Goal: Task Accomplishment & Management: Manage account settings

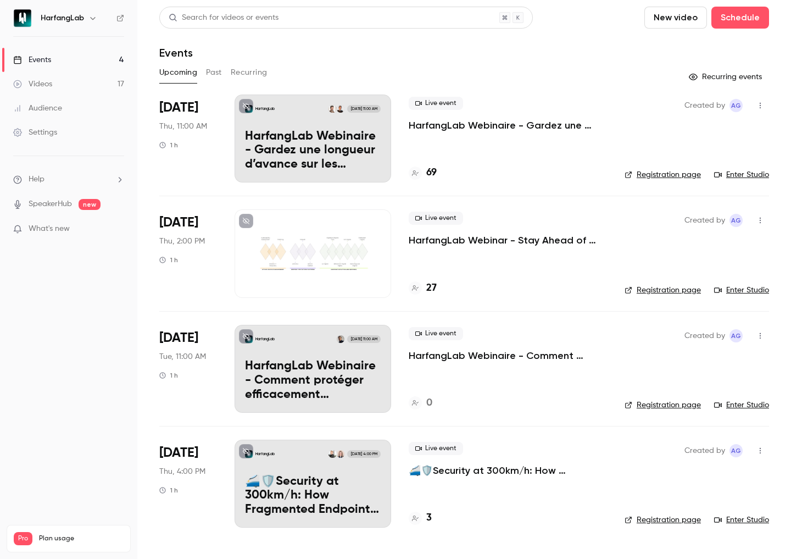
click at [320, 138] on p "HarfangLab Webinaire - Gardez une longueur d’avance sur les menaces avec Harfan…" at bounding box center [313, 151] width 136 height 42
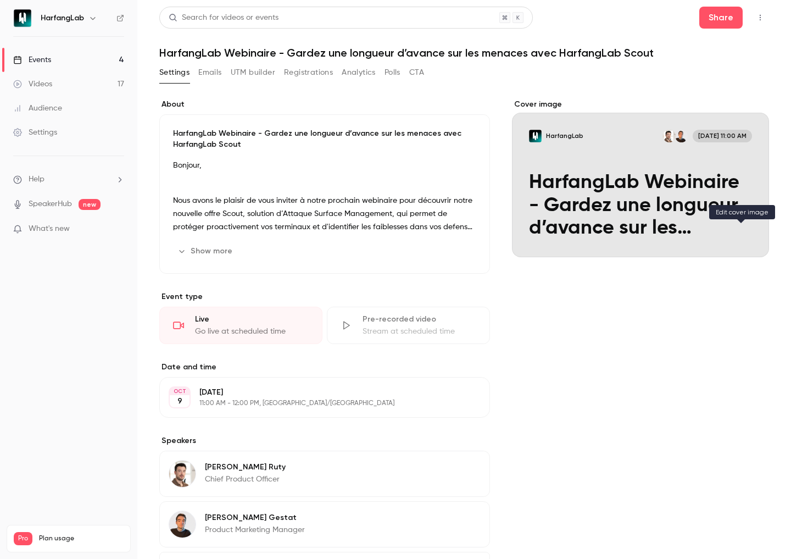
click at [746, 234] on icon "Cover image" at bounding box center [749, 237] width 7 height 7
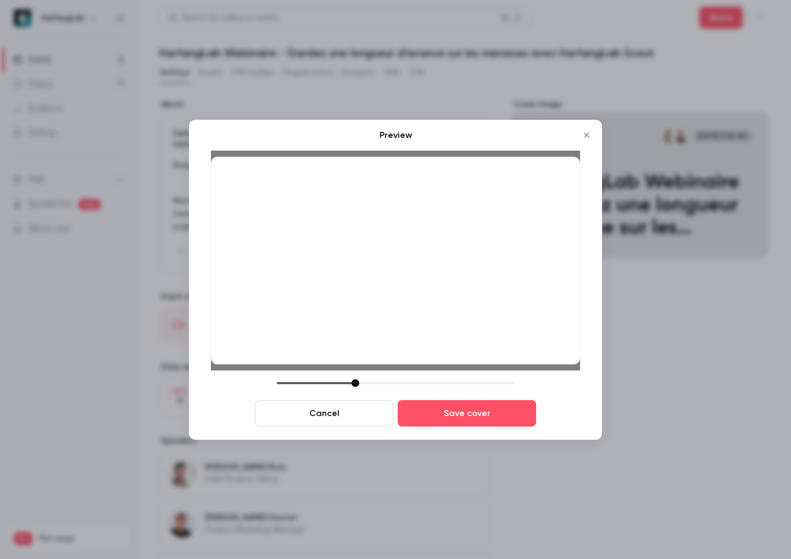
click at [586, 137] on icon "Close" at bounding box center [586, 135] width 13 height 9
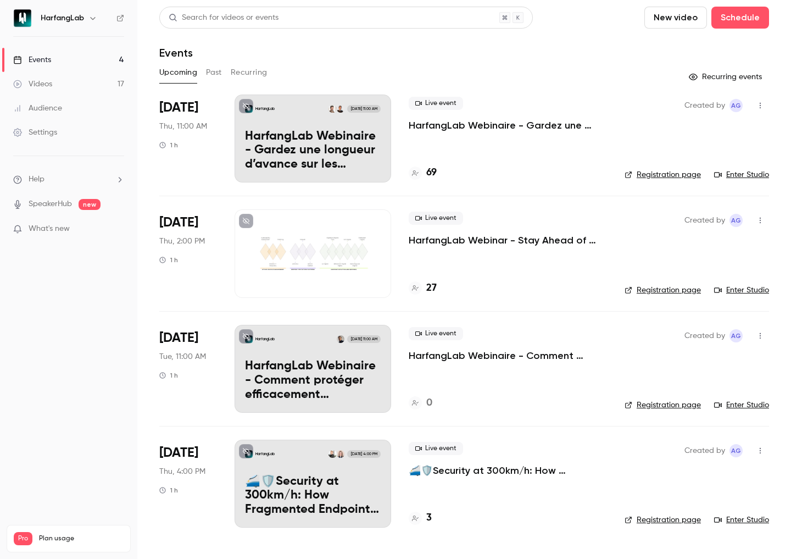
click at [338, 477] on p "🚄🛡️Security at 300km/h: How Fragmented Endpoint Strategies Derail Attack Surfac…" at bounding box center [313, 496] width 136 height 42
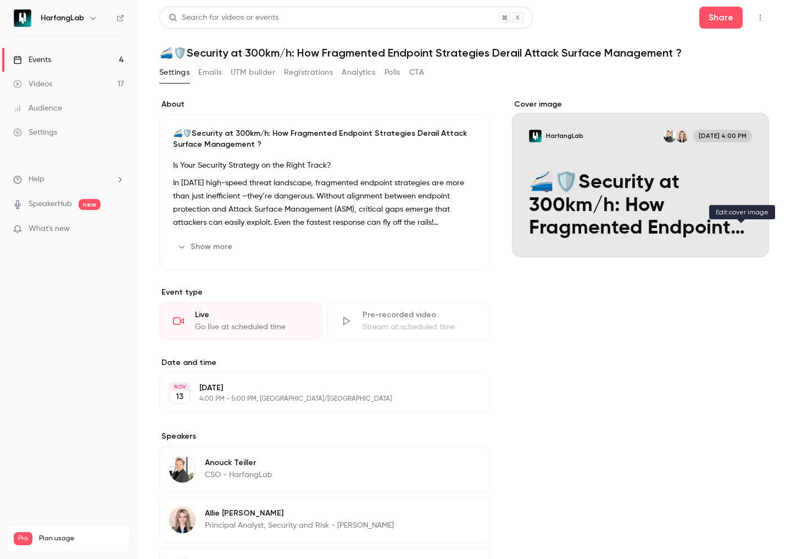
click at [746, 235] on icon "Cover image" at bounding box center [749, 237] width 7 height 7
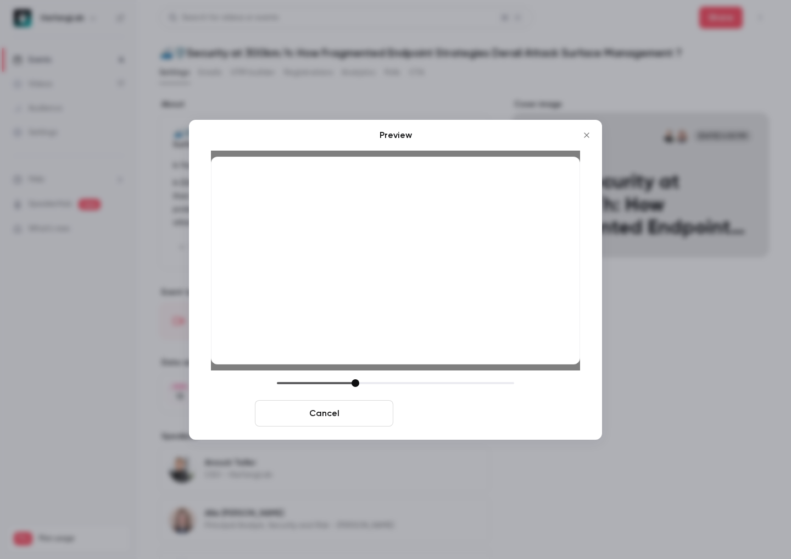
click at [466, 416] on button "Save cover" at bounding box center [467, 413] width 138 height 26
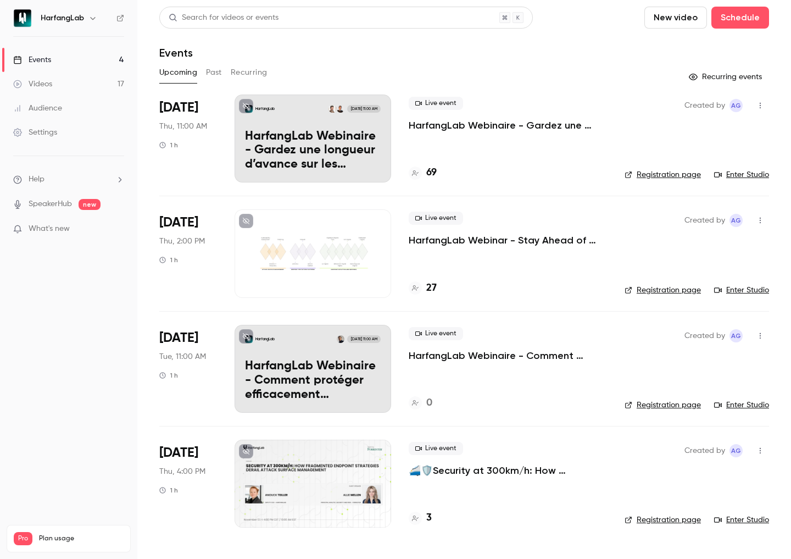
click at [63, 23] on h6 "HarfangLab" at bounding box center [62, 18] width 43 height 11
click at [92, 16] on icon "button" at bounding box center [92, 18] width 9 height 9
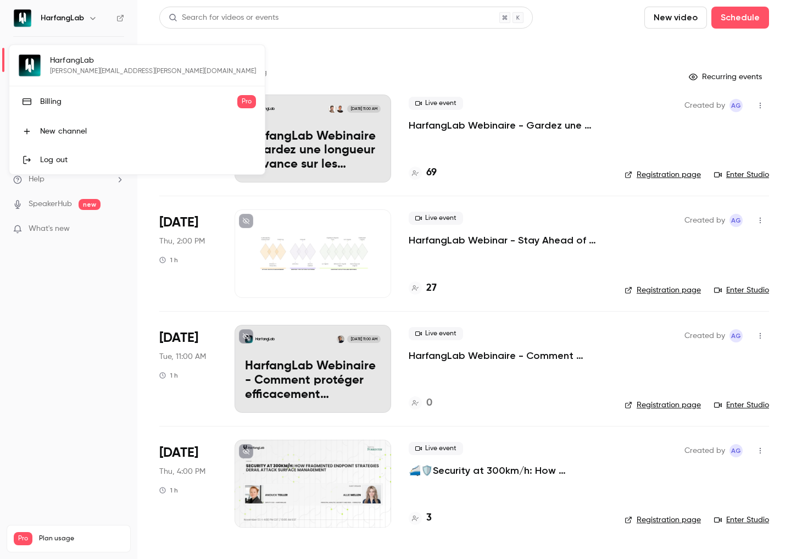
click at [71, 284] on div at bounding box center [395, 279] width 791 height 559
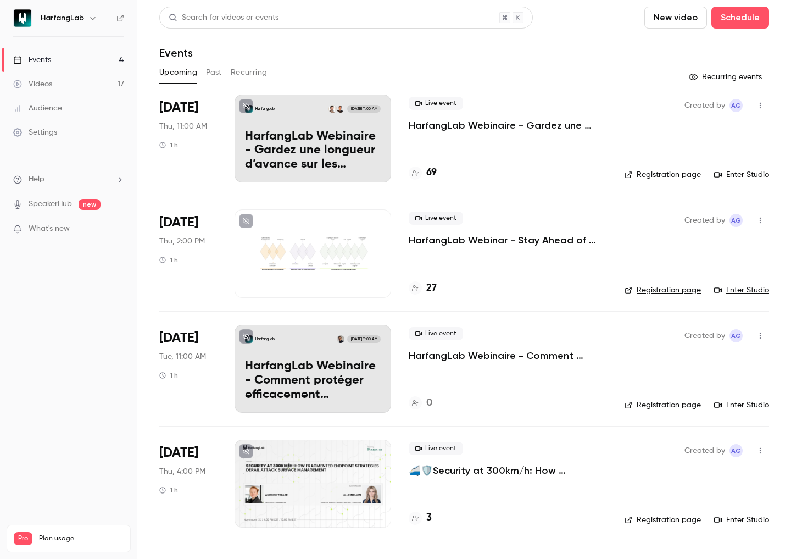
click at [13, 138] on link "Settings" at bounding box center [68, 132] width 137 height 24
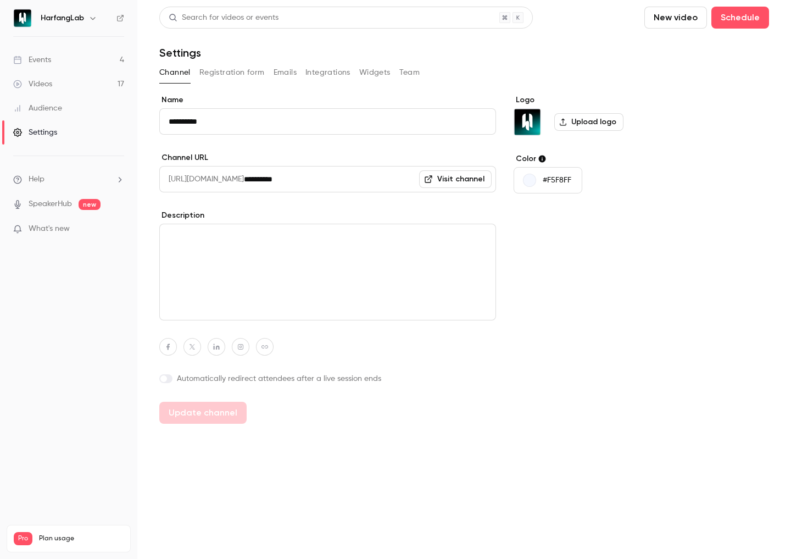
click at [595, 120] on label "Upload logo" at bounding box center [588, 122] width 69 height 18
click at [0, 0] on input "Upload logo" at bounding box center [0, 0] width 0 height 0
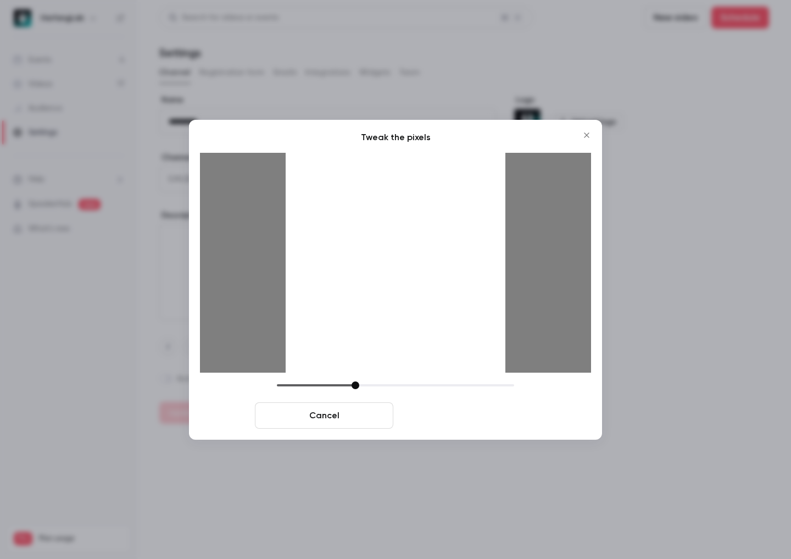
click at [448, 418] on button "Crop and save" at bounding box center [467, 415] width 138 height 26
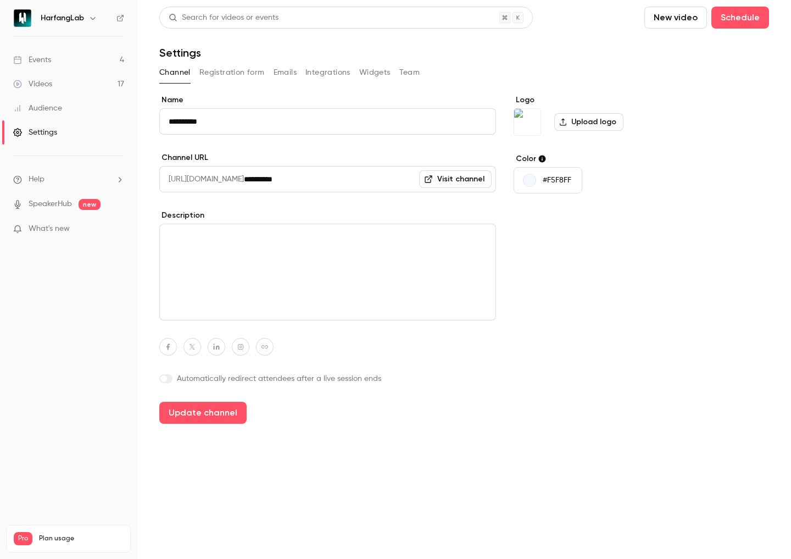
click at [560, 175] on p "#F5F8FF" at bounding box center [557, 180] width 29 height 11
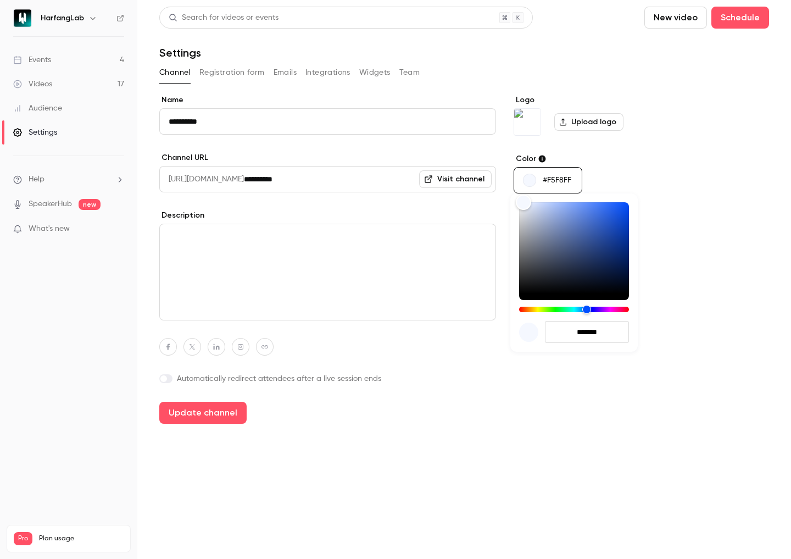
drag, startPoint x: 607, startPoint y: 331, endPoint x: 554, endPoint y: 331, distance: 52.2
click at [554, 331] on input "*******" at bounding box center [587, 332] width 84 height 22
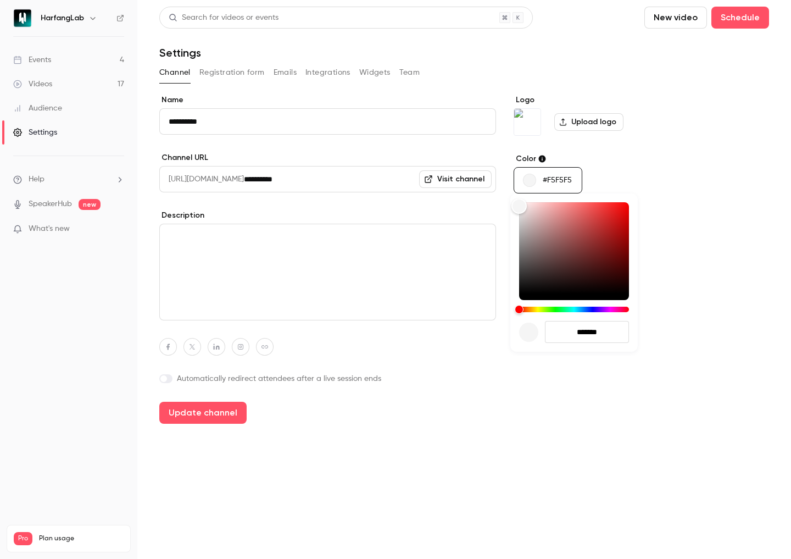
type input "*******"
click at [682, 333] on div at bounding box center [395, 279] width 791 height 559
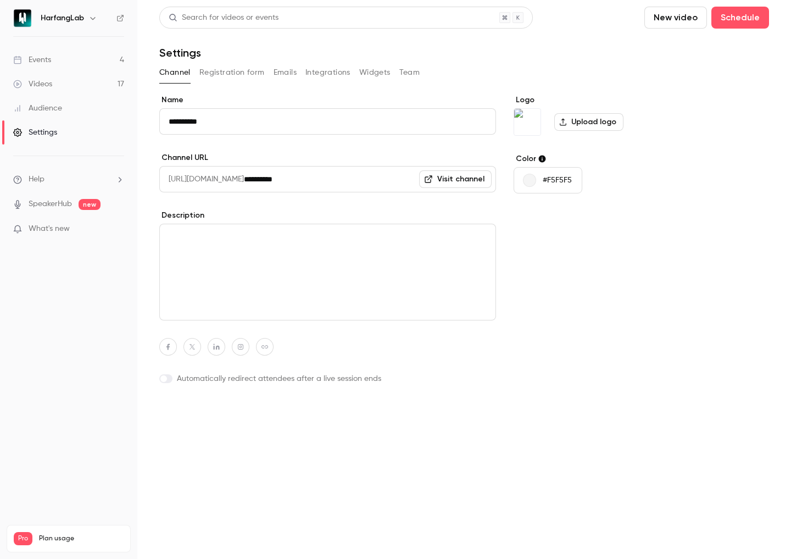
click at [227, 415] on button "Update channel" at bounding box center [202, 413] width 87 height 22
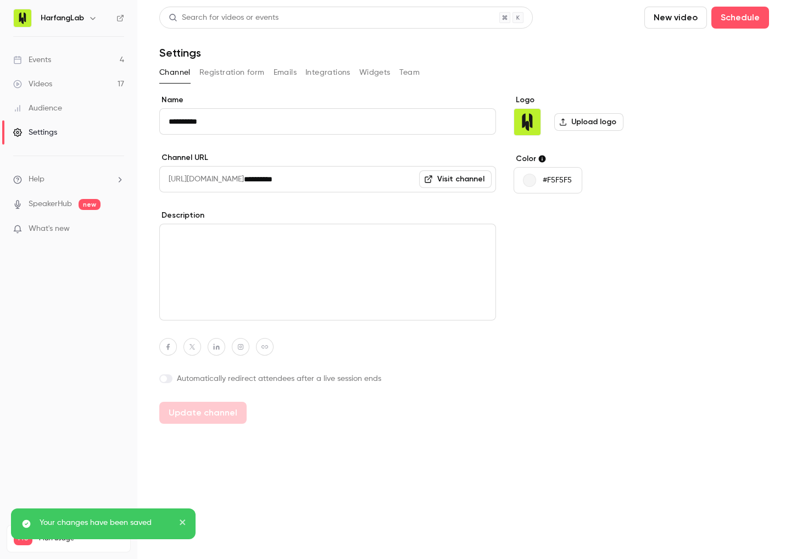
click at [54, 76] on link "Videos 17" at bounding box center [68, 84] width 137 height 24
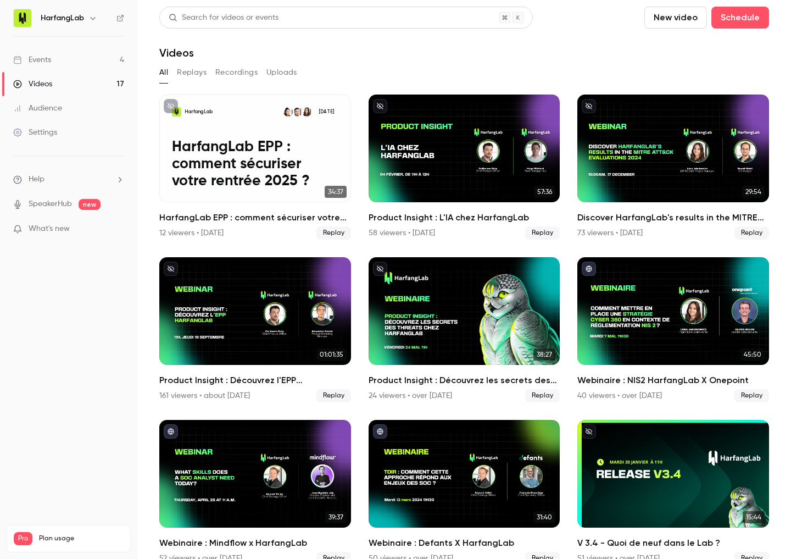
click at [68, 107] on link "Audience" at bounding box center [68, 108] width 137 height 24
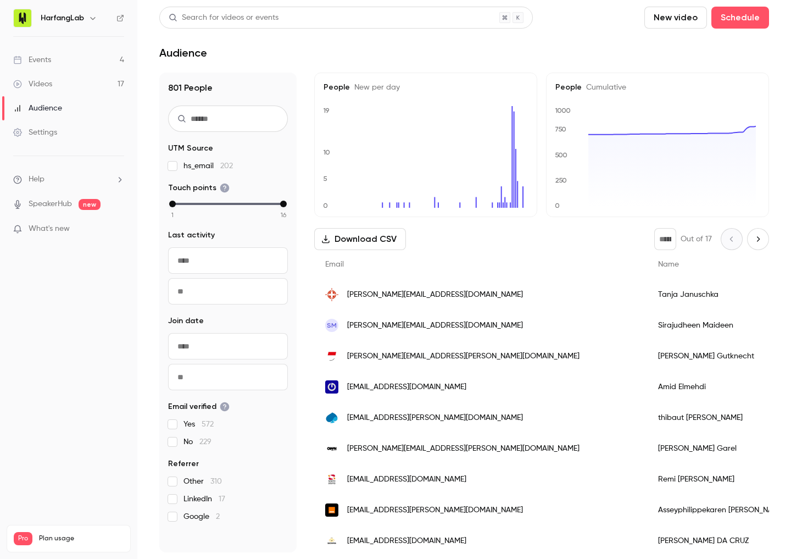
click at [65, 134] on link "Settings" at bounding box center [68, 132] width 137 height 24
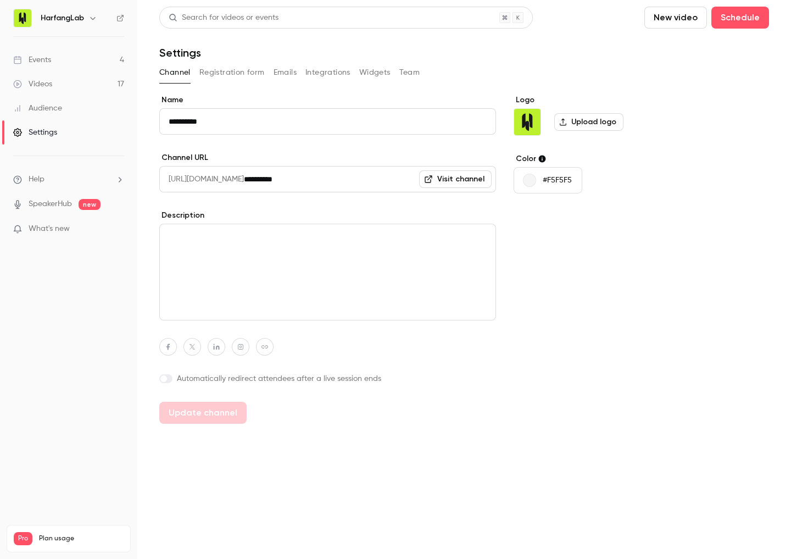
click at [42, 61] on div "Events" at bounding box center [32, 59] width 38 height 11
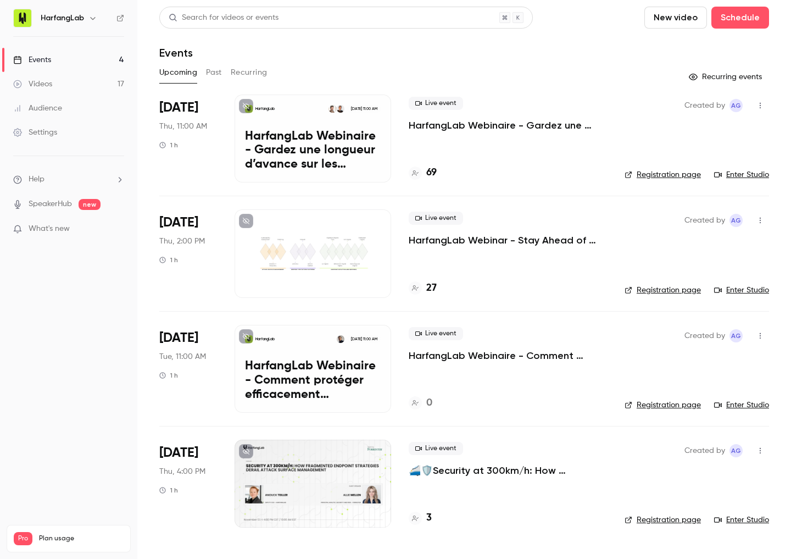
click at [319, 140] on p "HarfangLab Webinaire - Gardez une longueur d’avance sur les menaces avec Harfan…" at bounding box center [313, 151] width 136 height 42
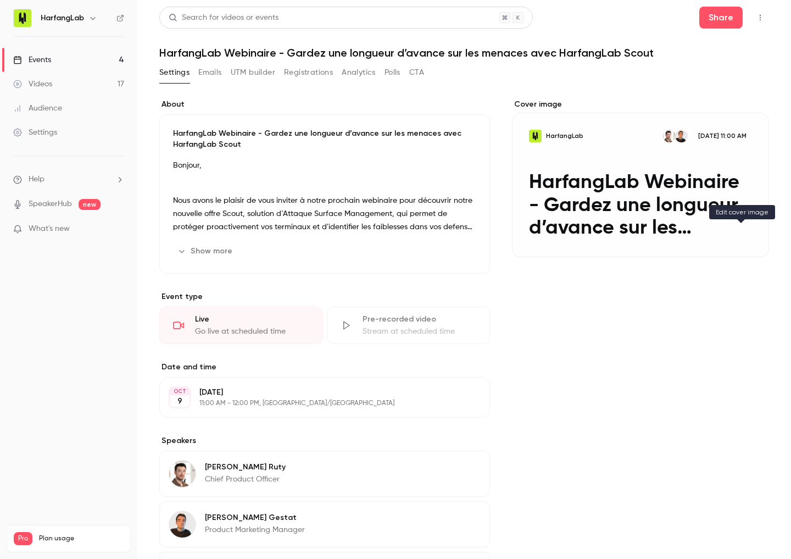
click at [743, 235] on icon "Cover image" at bounding box center [749, 237] width 12 height 9
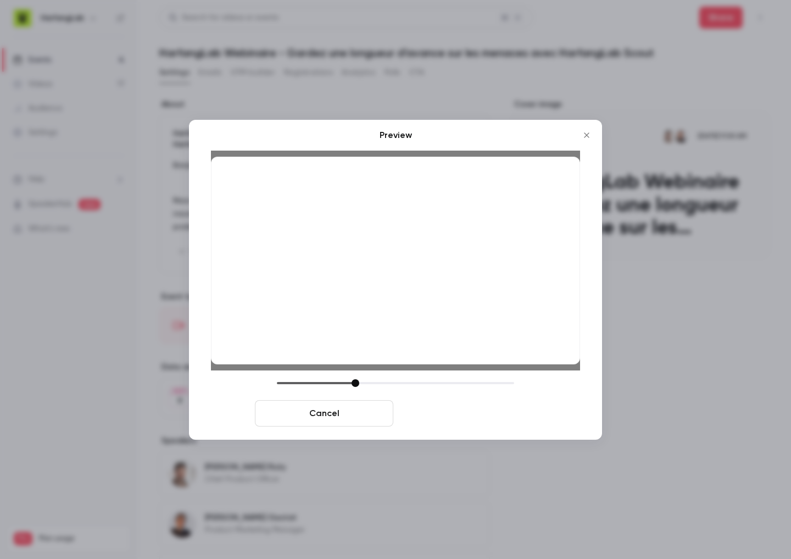
click at [487, 413] on button "Save cover" at bounding box center [467, 413] width 138 height 26
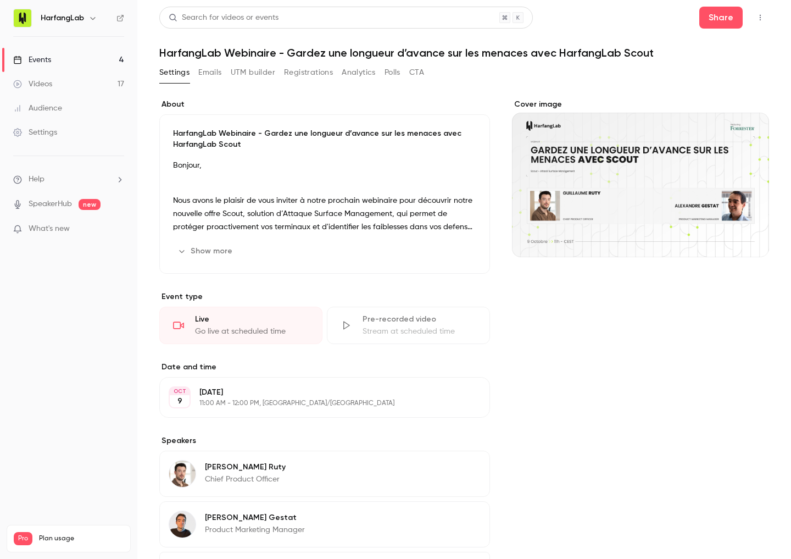
click at [48, 61] on div "Events" at bounding box center [32, 59] width 38 height 11
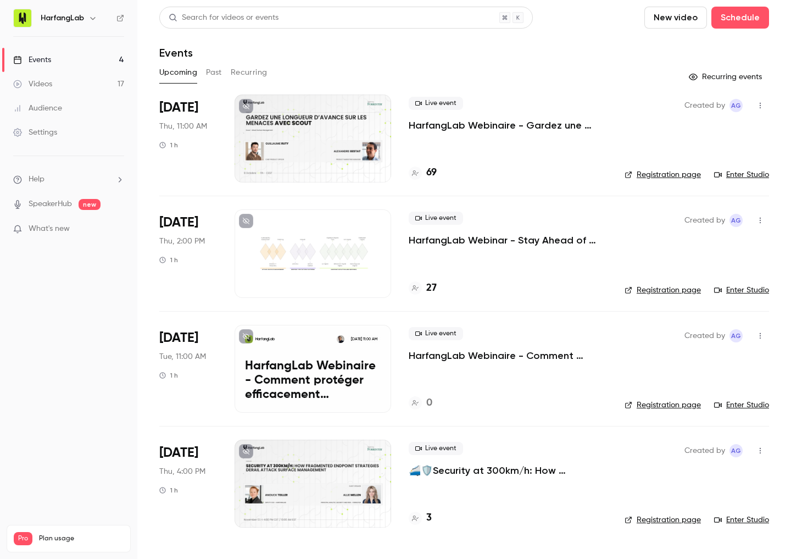
click at [475, 243] on p "HarfangLab Webinar - Stay Ahead of Threats with HarfangLab Scout" at bounding box center [508, 240] width 198 height 13
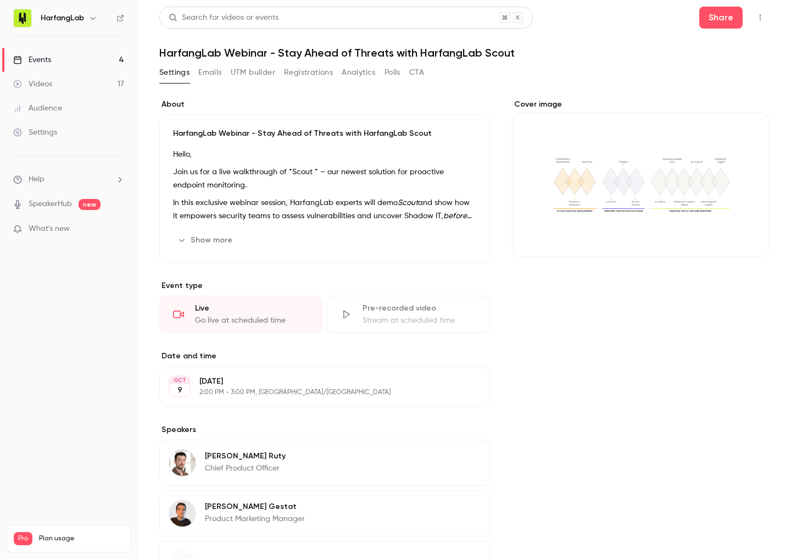
click at [743, 239] on icon "Cover image" at bounding box center [749, 237] width 12 height 9
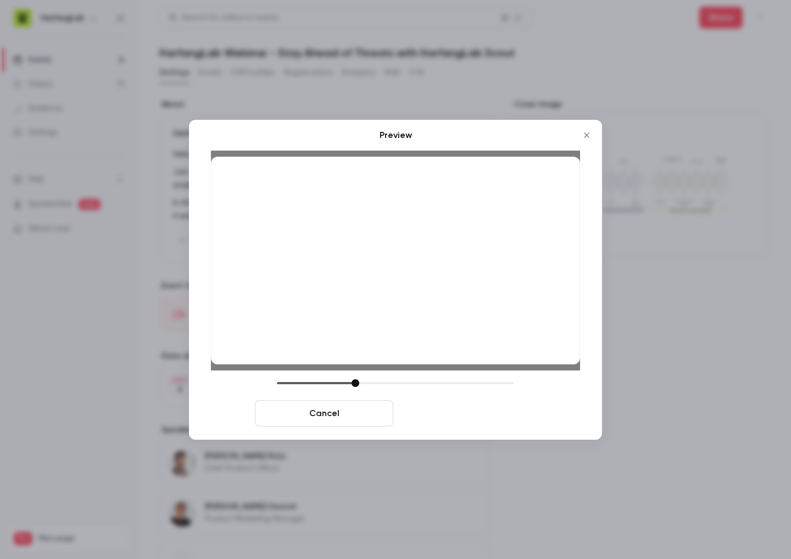
click at [496, 417] on button "Save cover" at bounding box center [467, 413] width 138 height 26
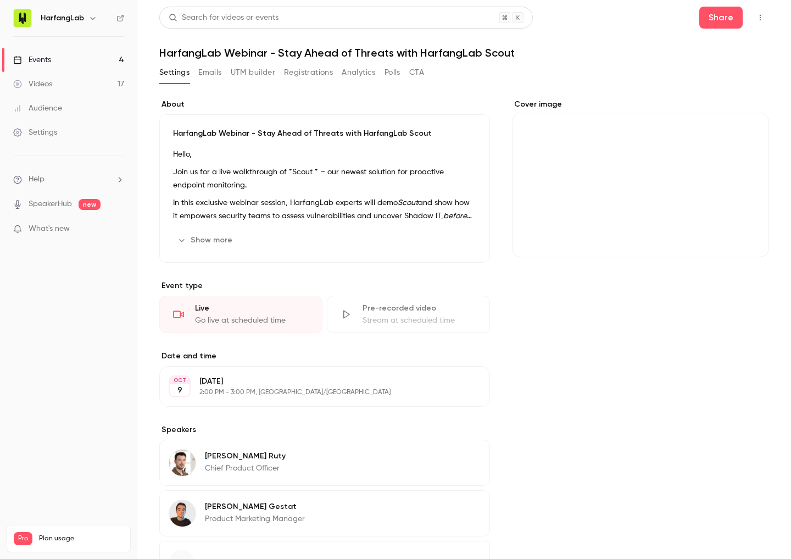
click at [37, 57] on div "Events" at bounding box center [32, 59] width 38 height 11
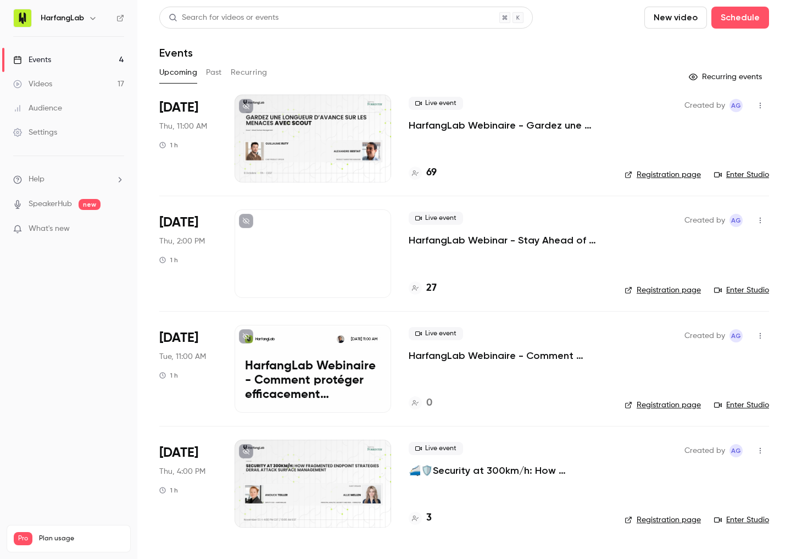
click at [488, 120] on p "HarfangLab Webinaire - Gardez une longueur d’avance sur les menaces avec Harfan…" at bounding box center [508, 125] width 198 height 13
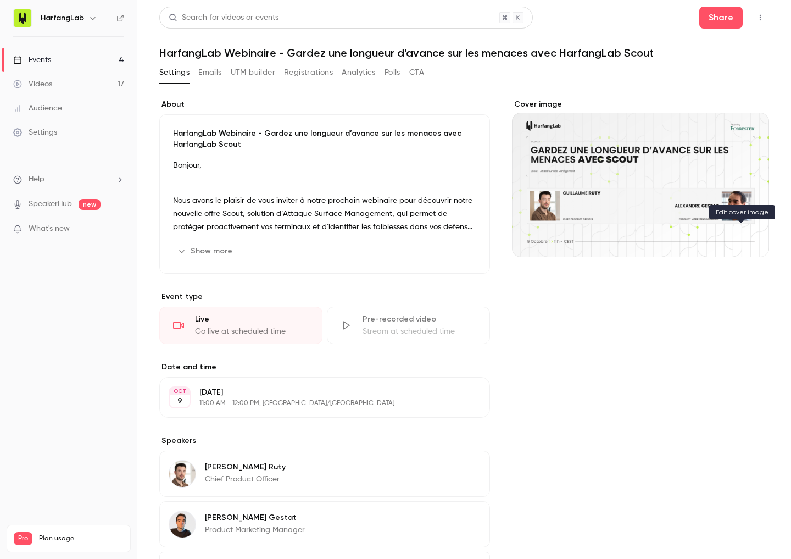
click at [743, 237] on icon "Cover image" at bounding box center [749, 237] width 12 height 9
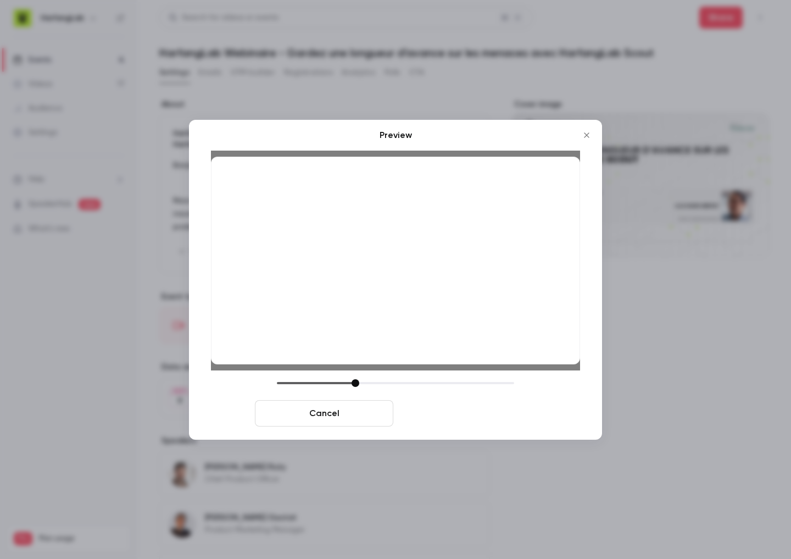
click at [509, 414] on button "Save cover" at bounding box center [467, 413] width 138 height 26
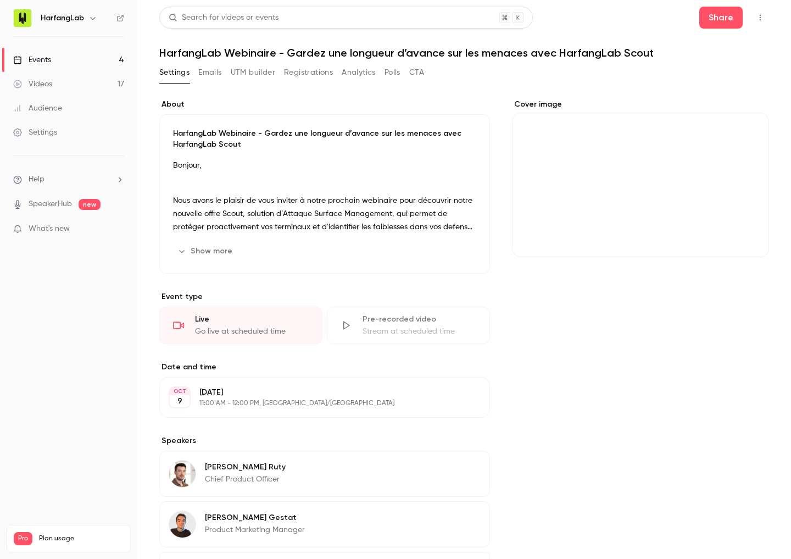
click at [74, 63] on link "Events 4" at bounding box center [68, 60] width 137 height 24
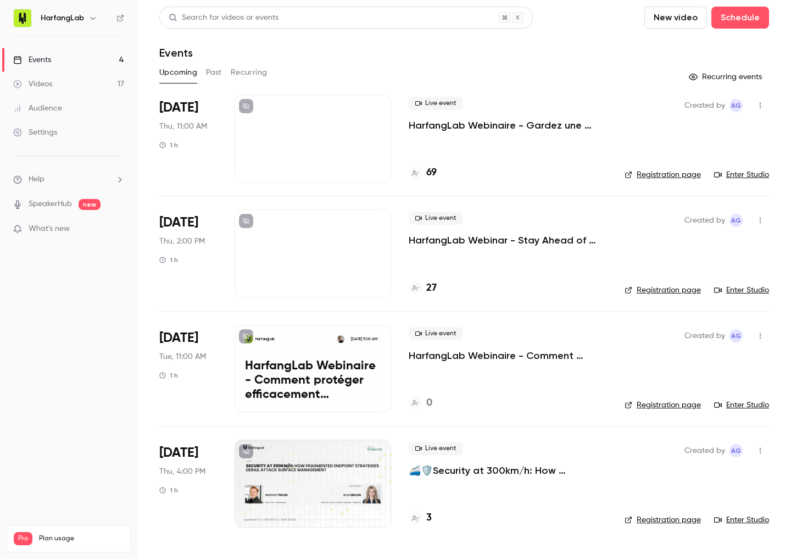
click at [323, 152] on div at bounding box center [313, 139] width 157 height 88
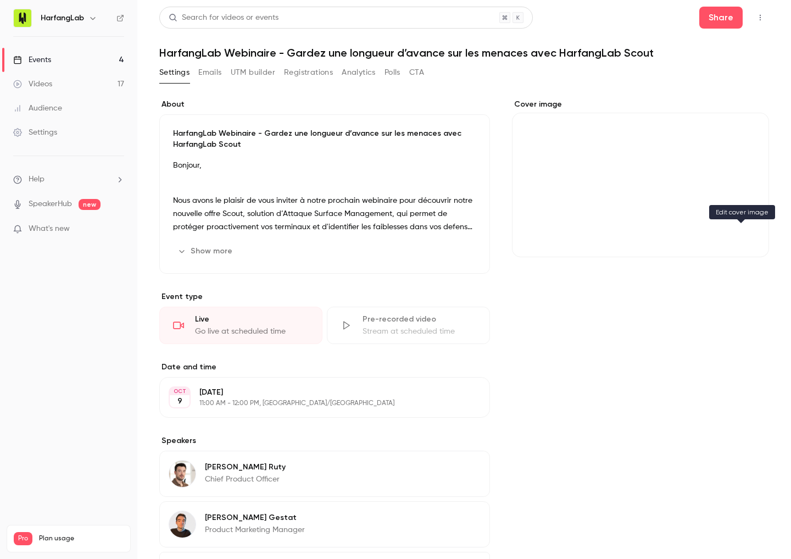
click at [743, 237] on icon "Cover image" at bounding box center [749, 237] width 12 height 9
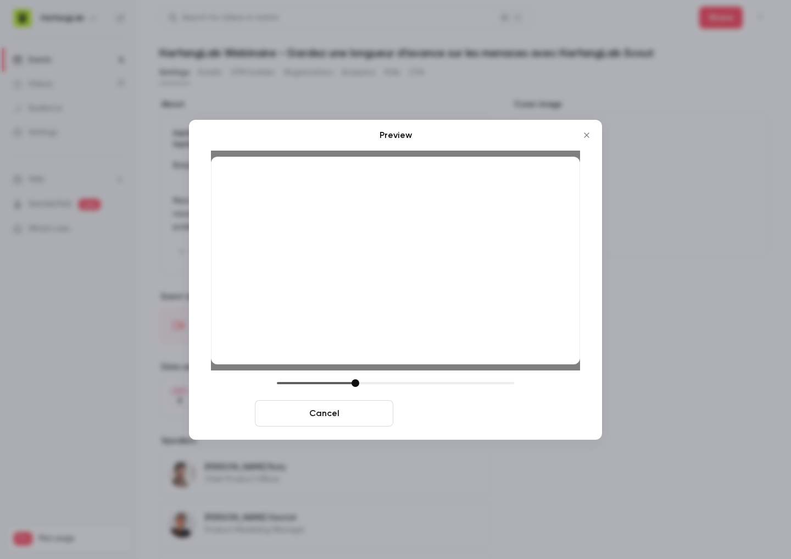
drag, startPoint x: 490, startPoint y: 411, endPoint x: 494, endPoint y: 405, distance: 7.5
click at [490, 411] on button "Save cover" at bounding box center [467, 413] width 138 height 26
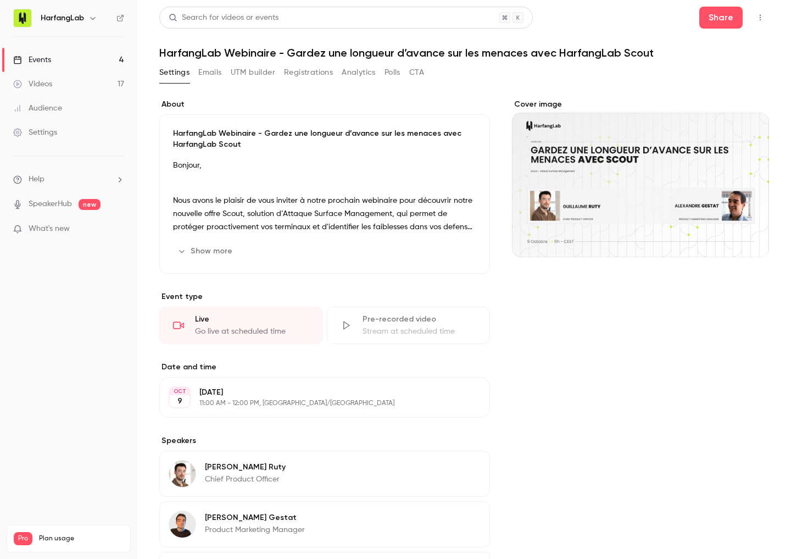
click at [43, 60] on div "Events" at bounding box center [32, 59] width 38 height 11
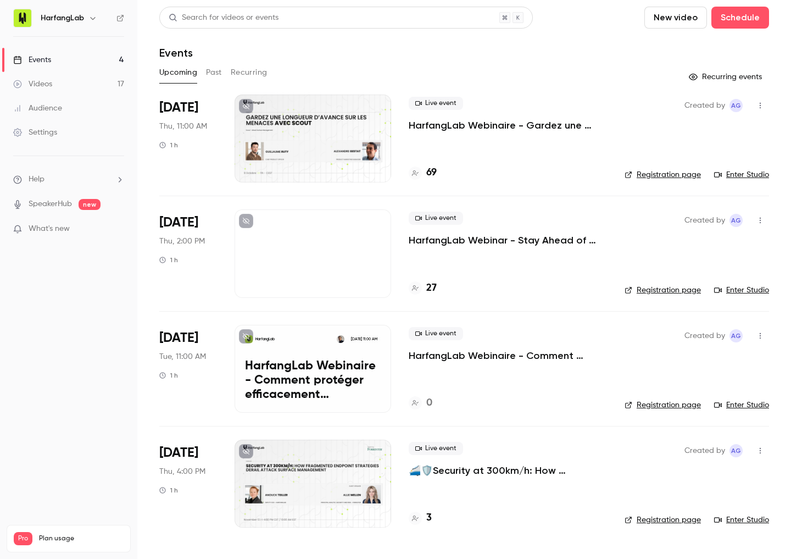
click at [298, 253] on div at bounding box center [313, 253] width 157 height 88
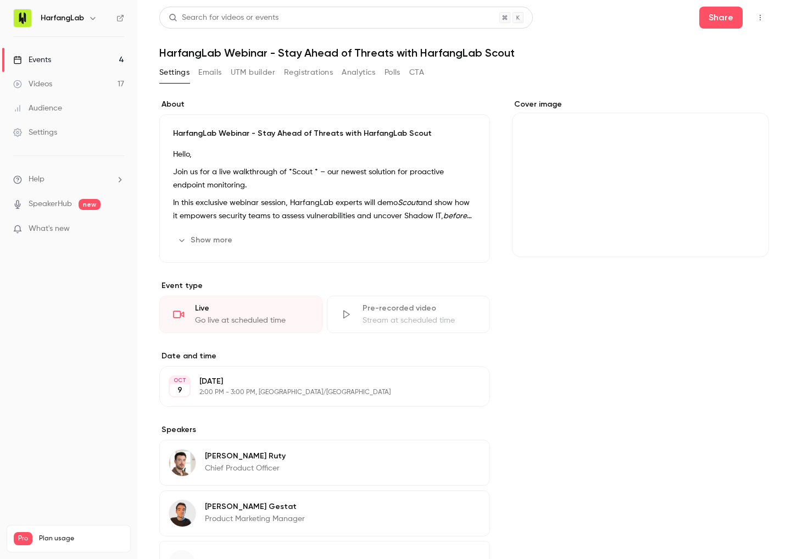
click at [743, 235] on icon "Cover image" at bounding box center [749, 237] width 12 height 9
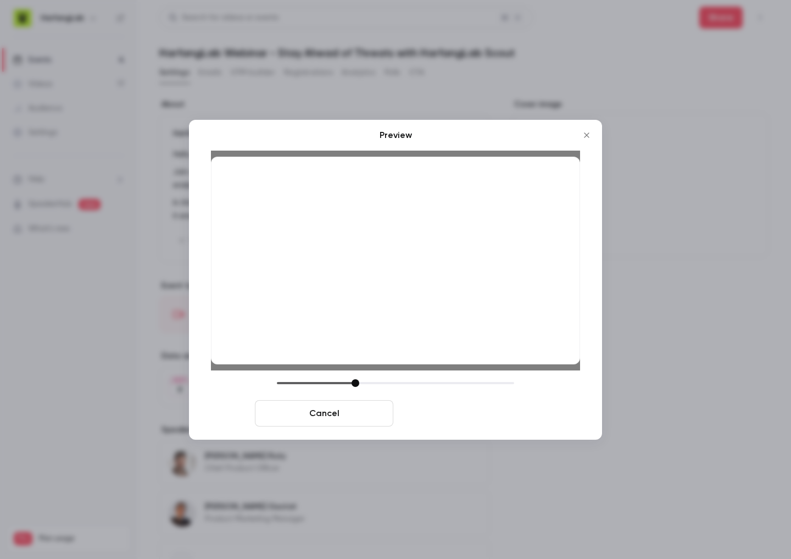
click at [470, 415] on button "Save cover" at bounding box center [467, 413] width 138 height 26
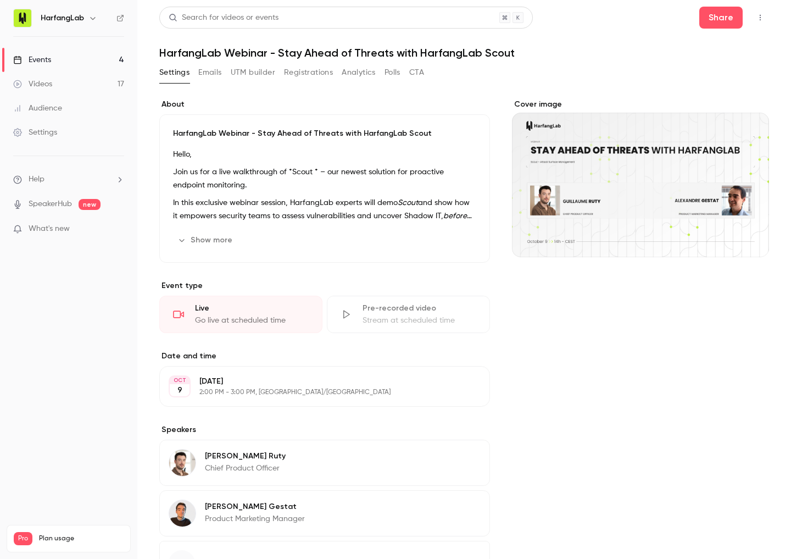
click at [58, 55] on link "Events 4" at bounding box center [68, 60] width 137 height 24
